Goal: Information Seeking & Learning: Learn about a topic

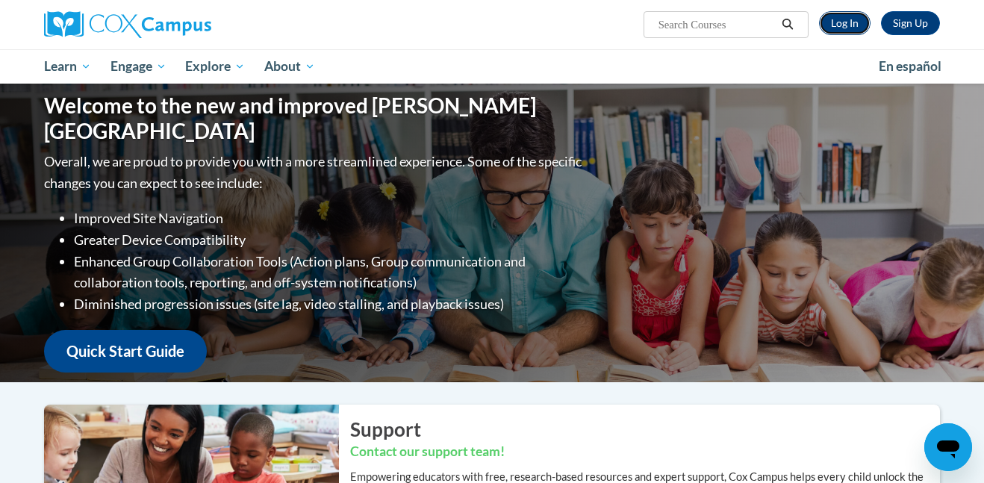
click at [856, 28] on link "Log In" at bounding box center [845, 23] width 52 height 24
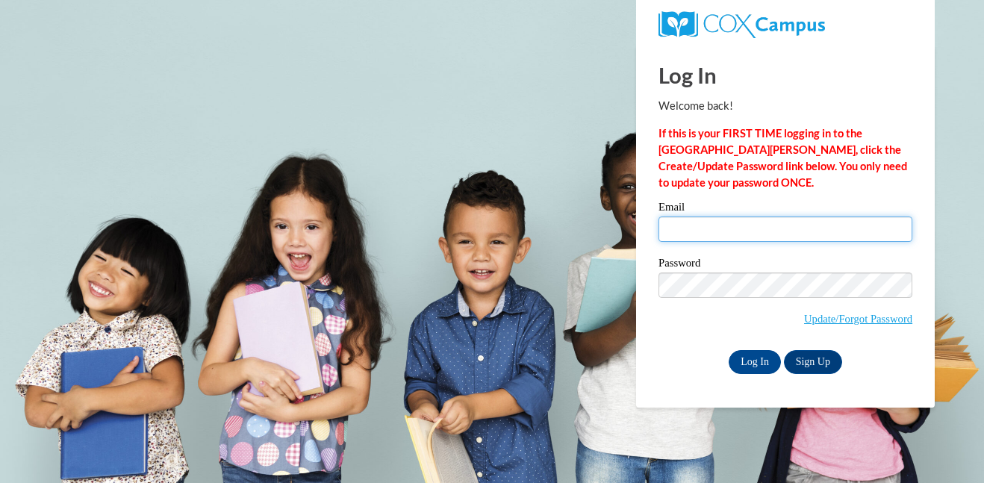
click at [762, 233] on input "Email" at bounding box center [786, 229] width 254 height 25
type input "meawatkins93@gmail.com"
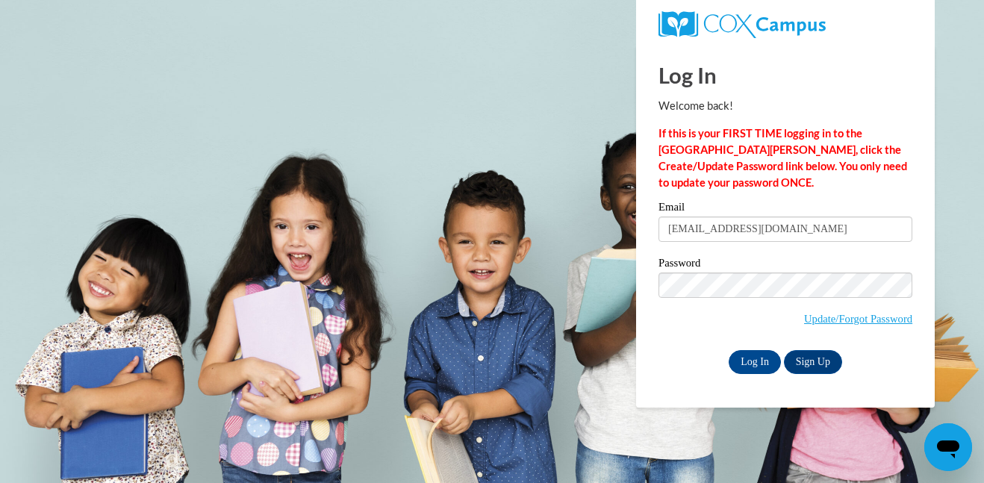
click at [923, 316] on div "Please enter your email! Please enter your password! Email meawatkins93@gmail.c…" at bounding box center [785, 288] width 276 height 172
click at [739, 356] on input "Log In" at bounding box center [755, 362] width 52 height 24
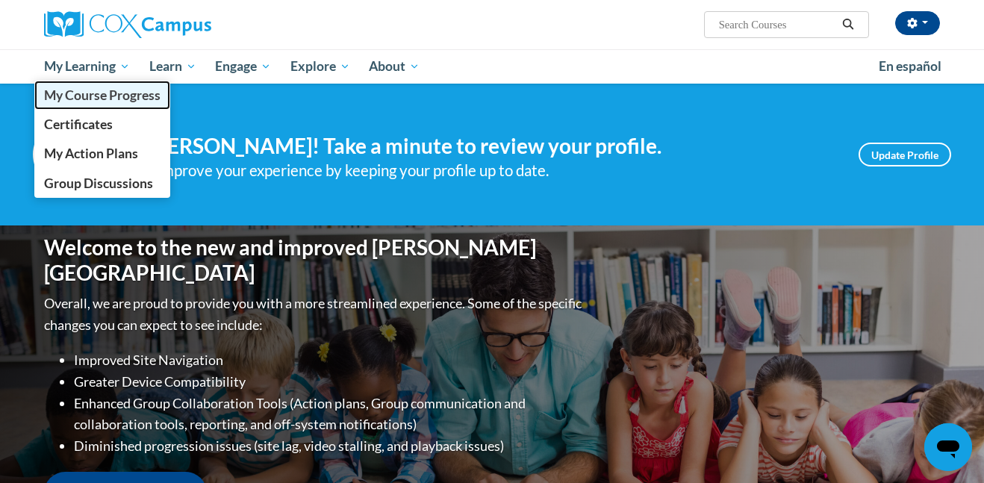
click at [118, 105] on link "My Course Progress" at bounding box center [102, 95] width 136 height 29
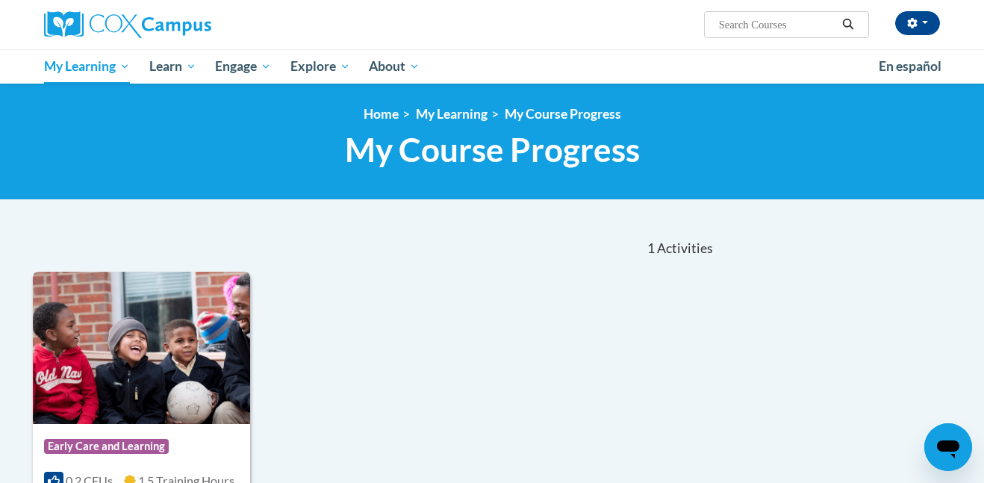
click at [203, 301] on img at bounding box center [141, 348] width 217 height 152
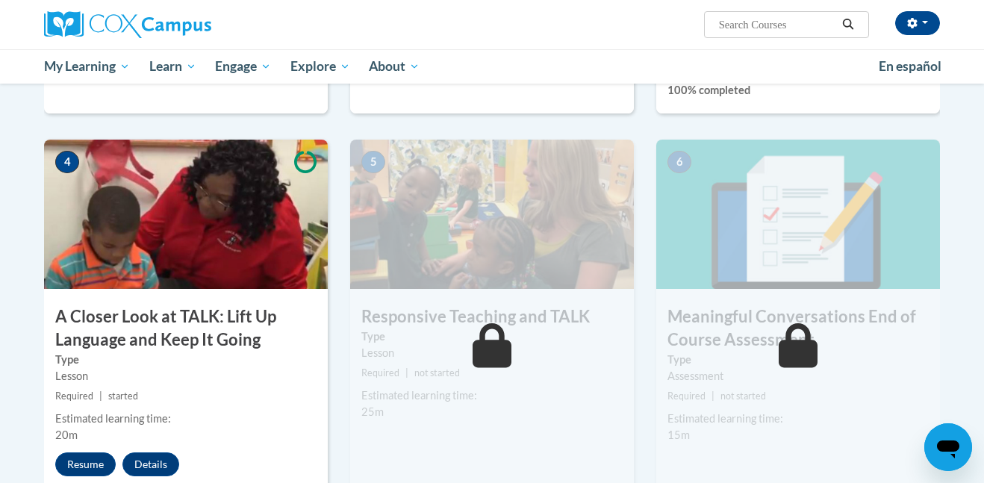
scroll to position [671, 0]
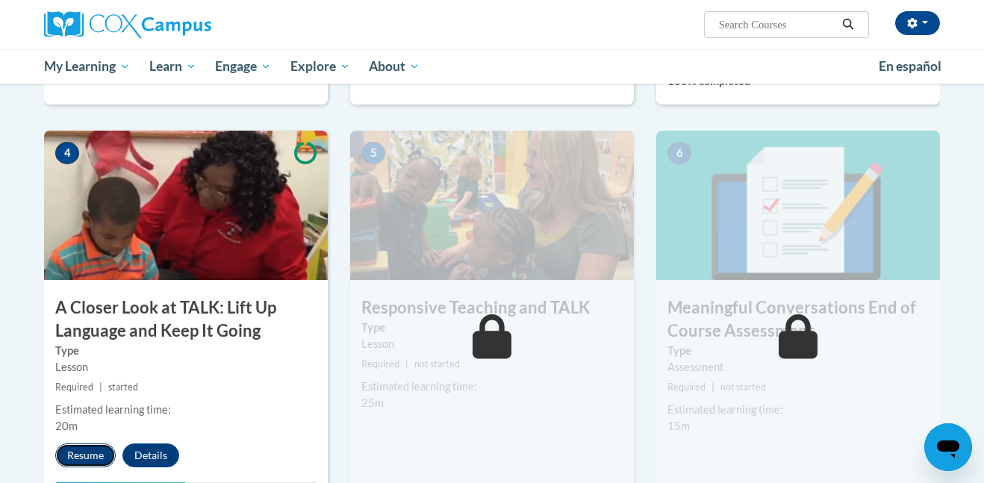
click at [91, 451] on button "Resume" at bounding box center [85, 456] width 60 height 24
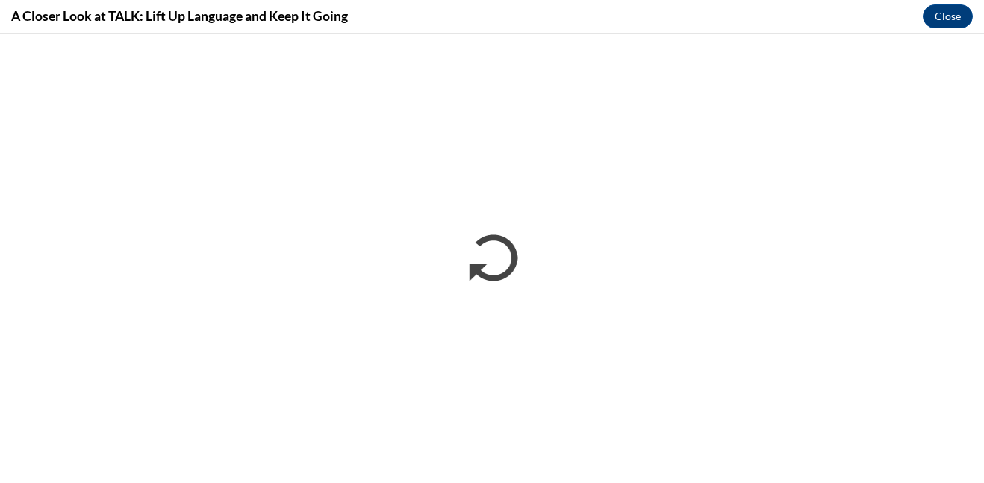
scroll to position [0, 0]
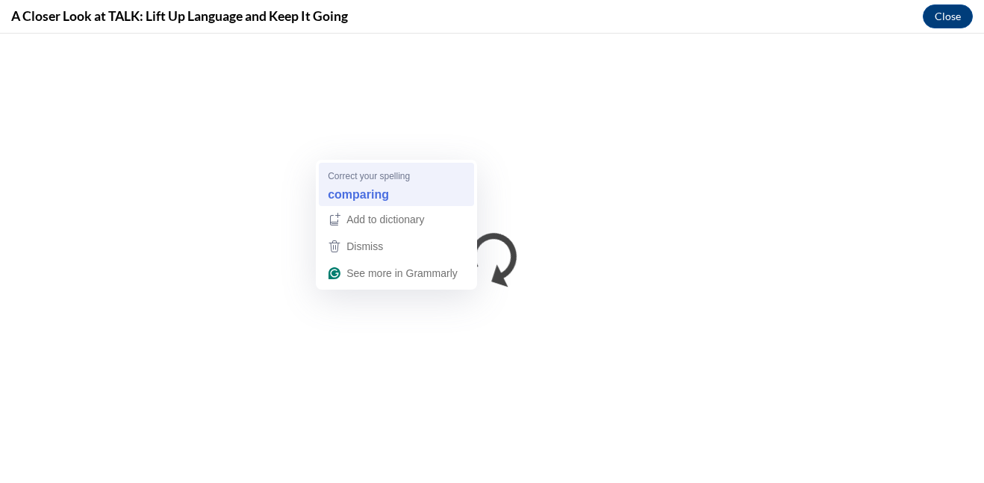
click at [370, 187] on strong "comparing" at bounding box center [358, 194] width 61 height 16
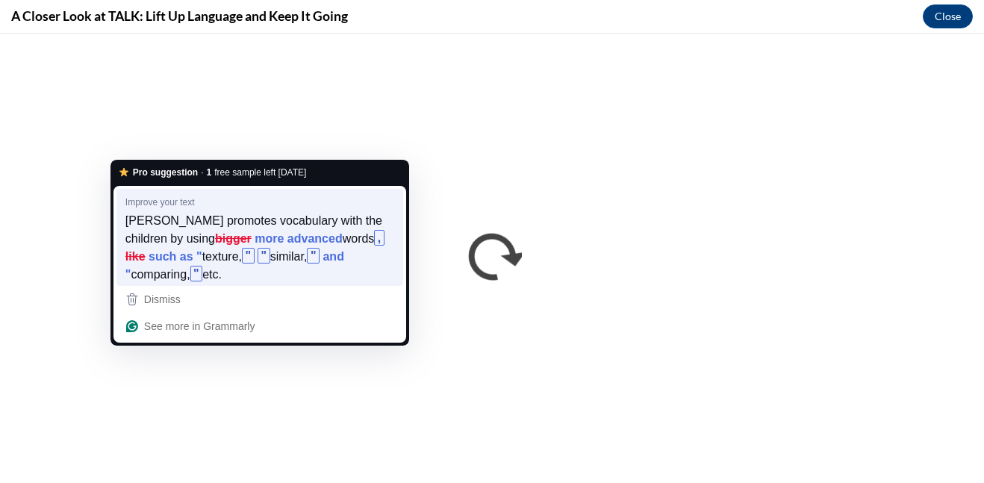
click at [146, 248] on strong "like" at bounding box center [135, 256] width 20 height 16
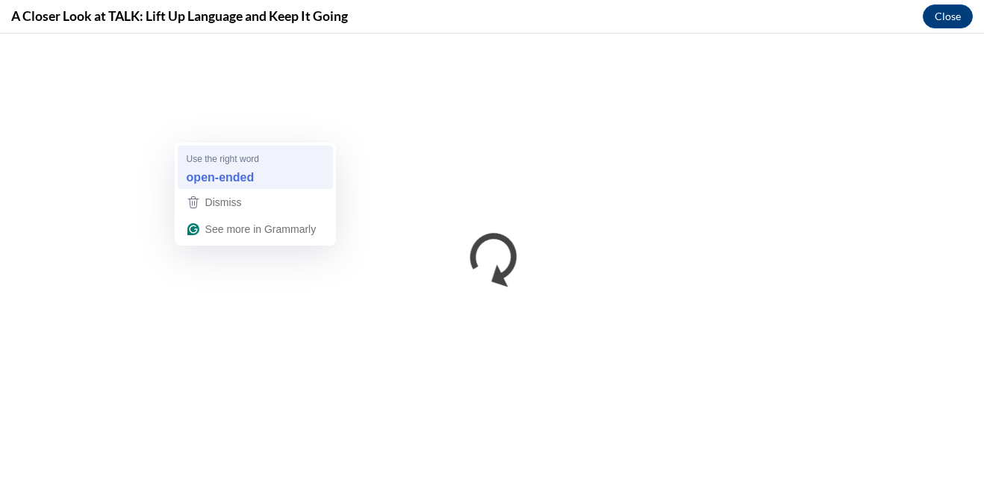
click at [290, 179] on div "open-ended" at bounding box center [255, 177] width 143 height 24
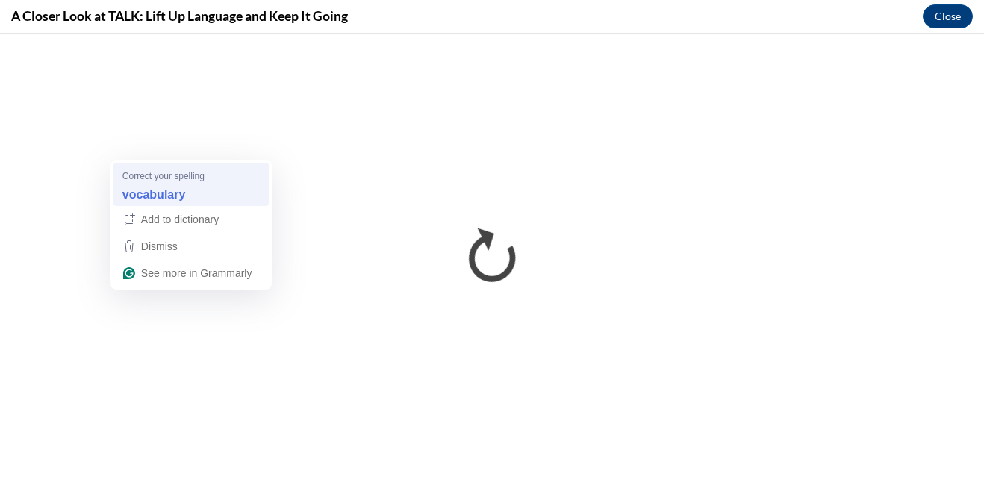
click at [196, 187] on div "vocabulary" at bounding box center [190, 194] width 143 height 24
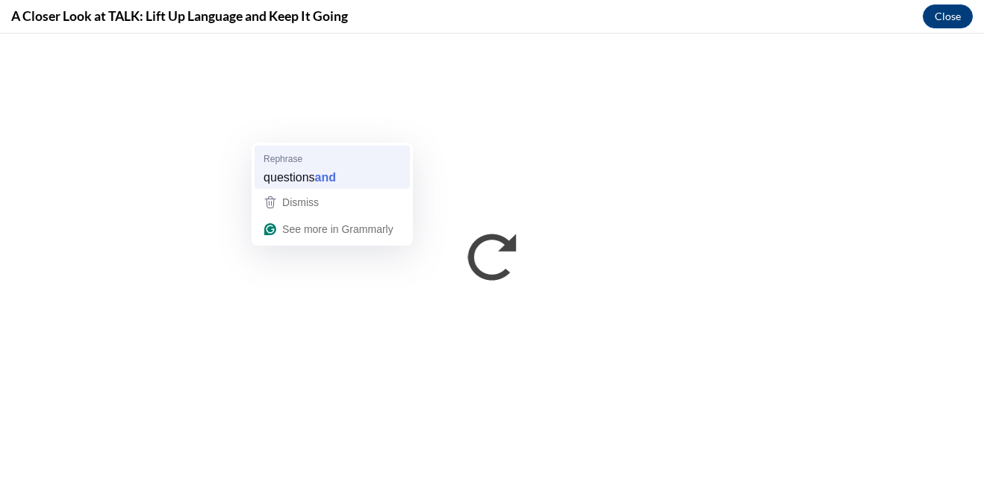
click at [363, 182] on div "questions and" at bounding box center [332, 177] width 143 height 24
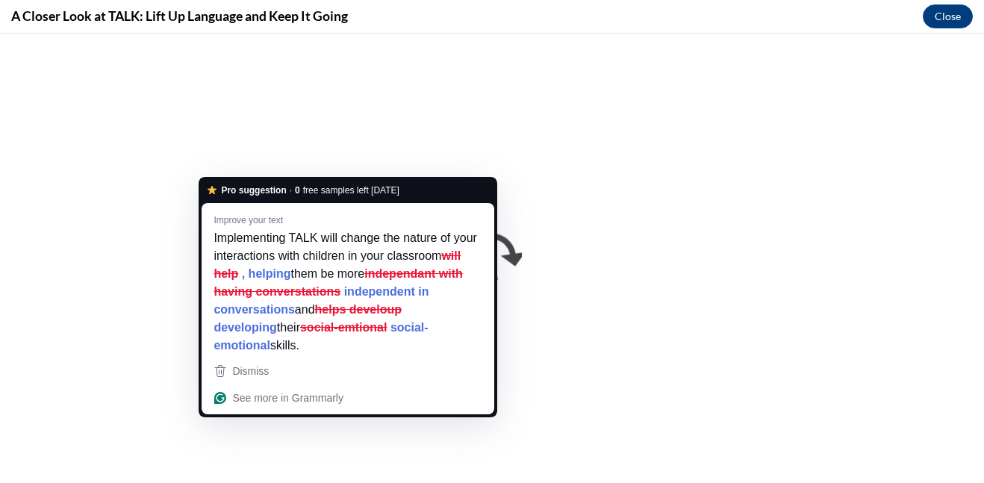
click at [302, 298] on strong "independant with having converstations" at bounding box center [338, 282] width 249 height 34
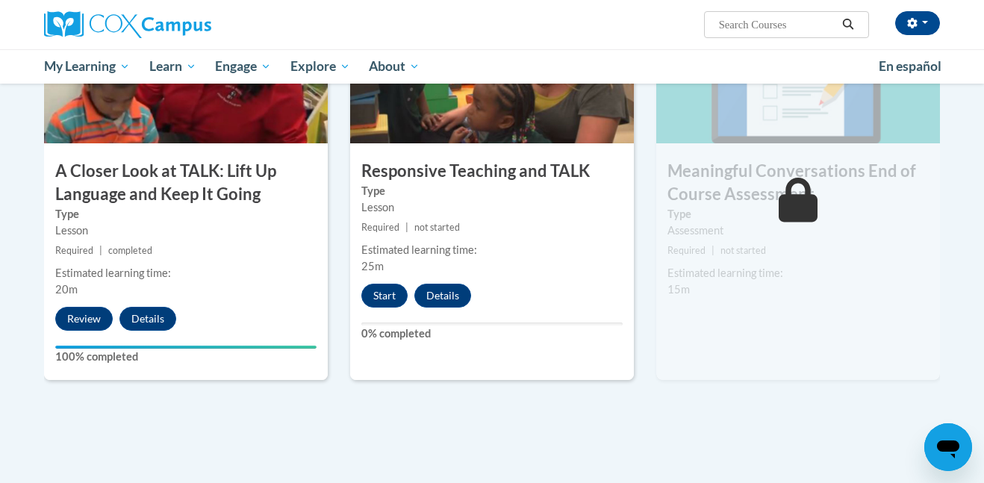
scroll to position [811, 0]
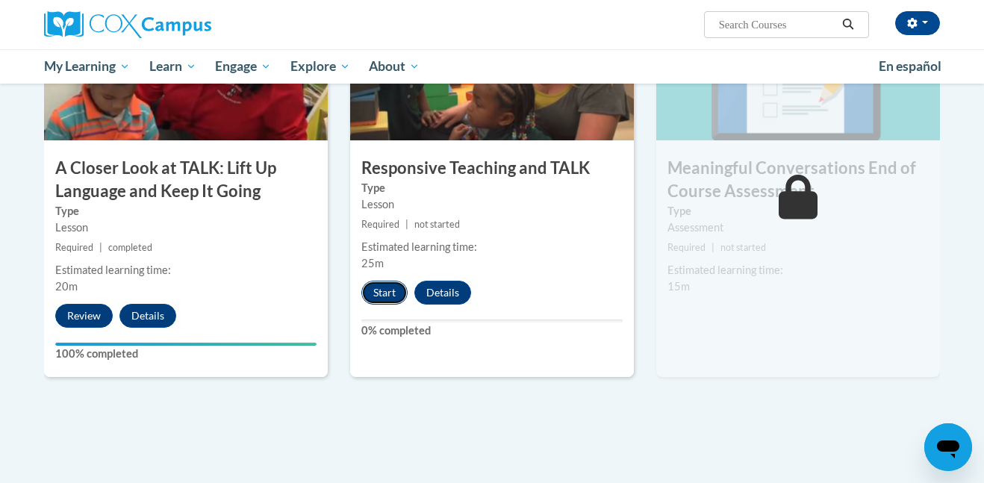
click at [390, 287] on button "Start" at bounding box center [384, 293] width 46 height 24
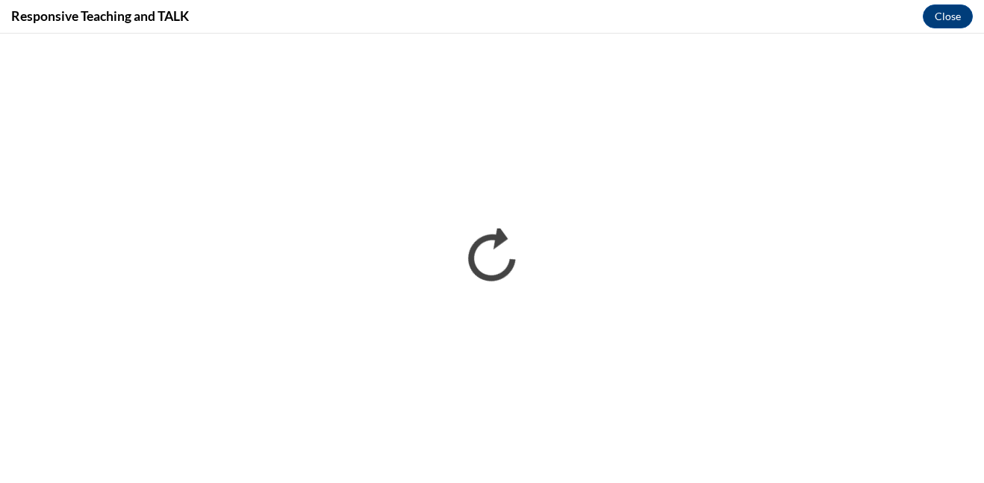
scroll to position [0, 0]
